Goal: Find contact information: Find contact information

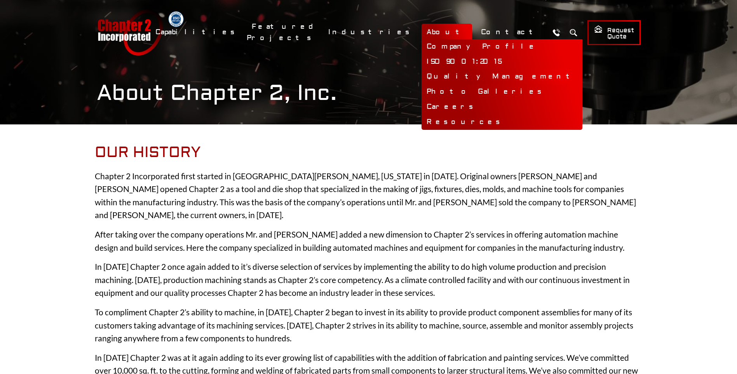
click at [468, 77] on link "Quality Management" at bounding box center [501, 76] width 161 height 15
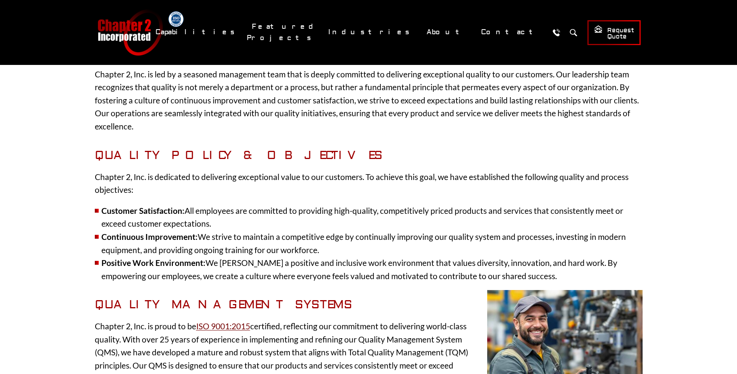
scroll to position [131, 0]
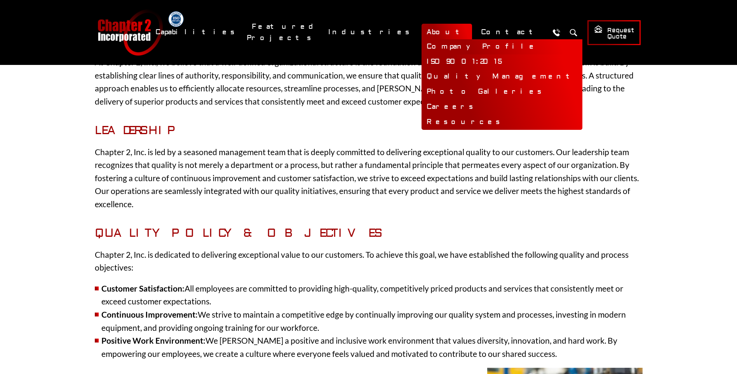
click at [468, 45] on link "Company Profile" at bounding box center [501, 46] width 161 height 15
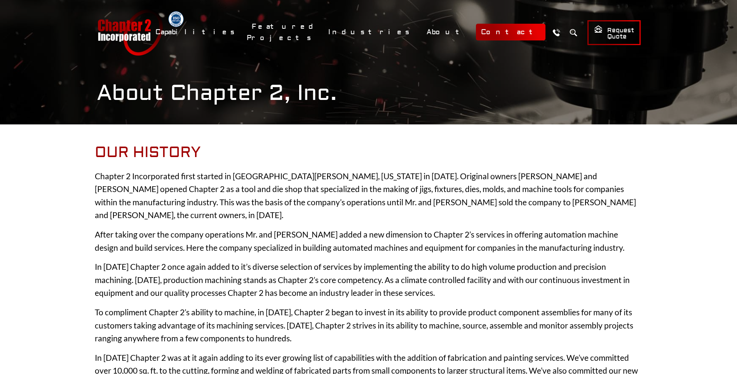
click at [511, 30] on link "Contact" at bounding box center [511, 32] width 70 height 17
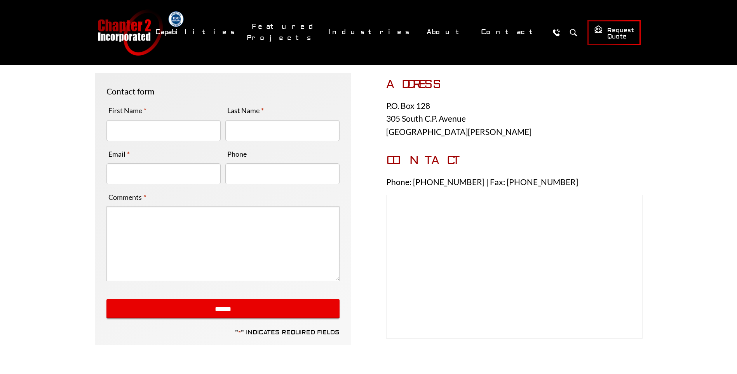
scroll to position [160, 0]
